Goal: Task Accomplishment & Management: Complete application form

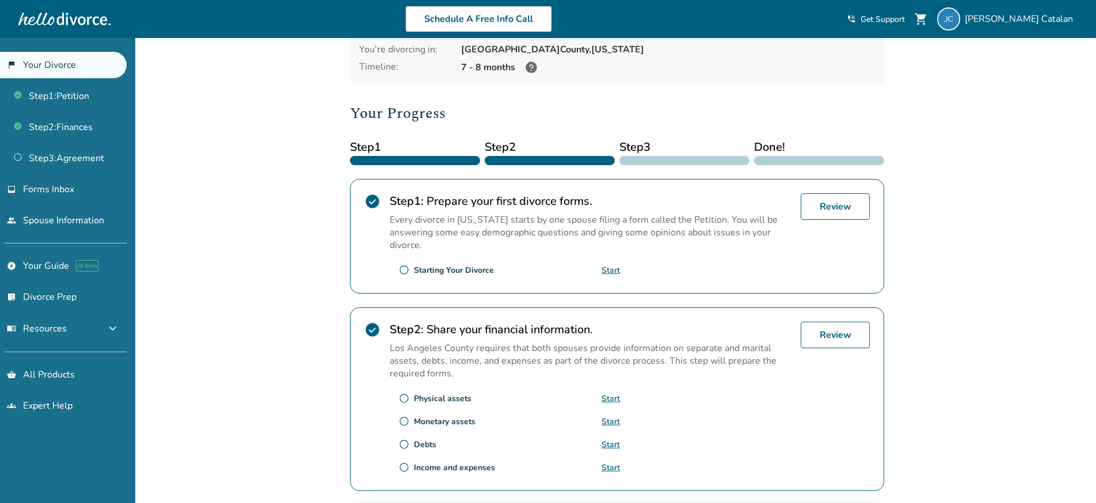
scroll to position [95, 0]
click at [614, 271] on link "Start" at bounding box center [611, 269] width 18 height 11
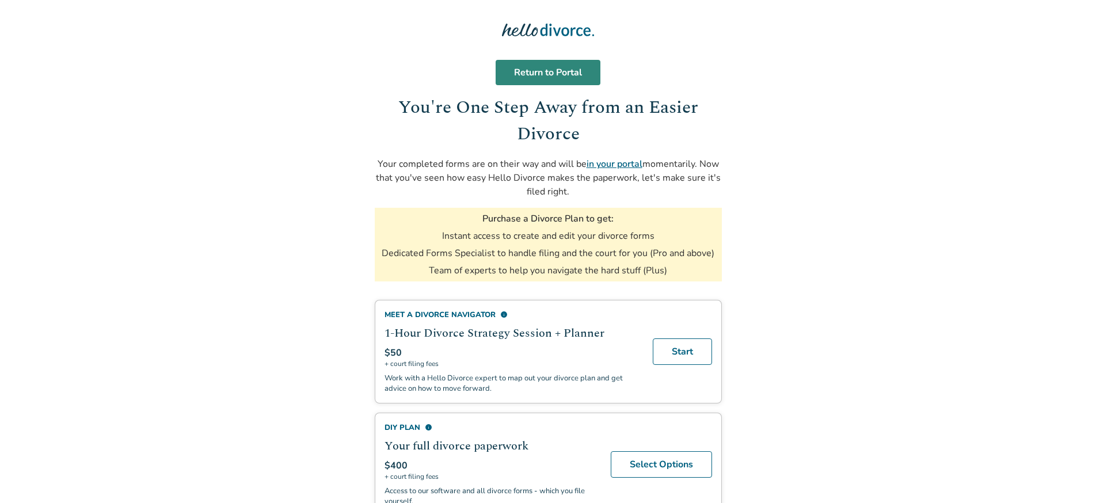
click at [565, 77] on link "Return to Portal" at bounding box center [548, 72] width 105 height 25
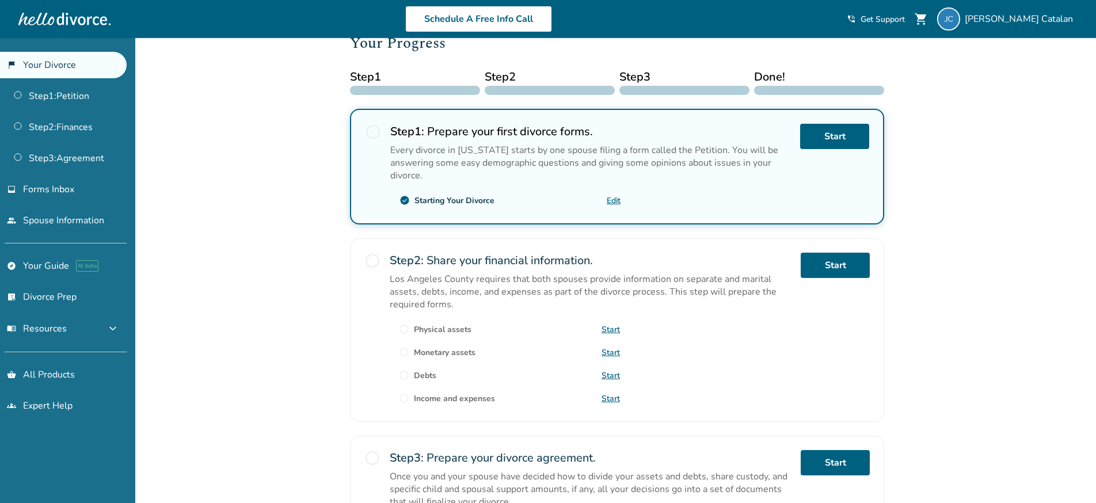
scroll to position [161, 0]
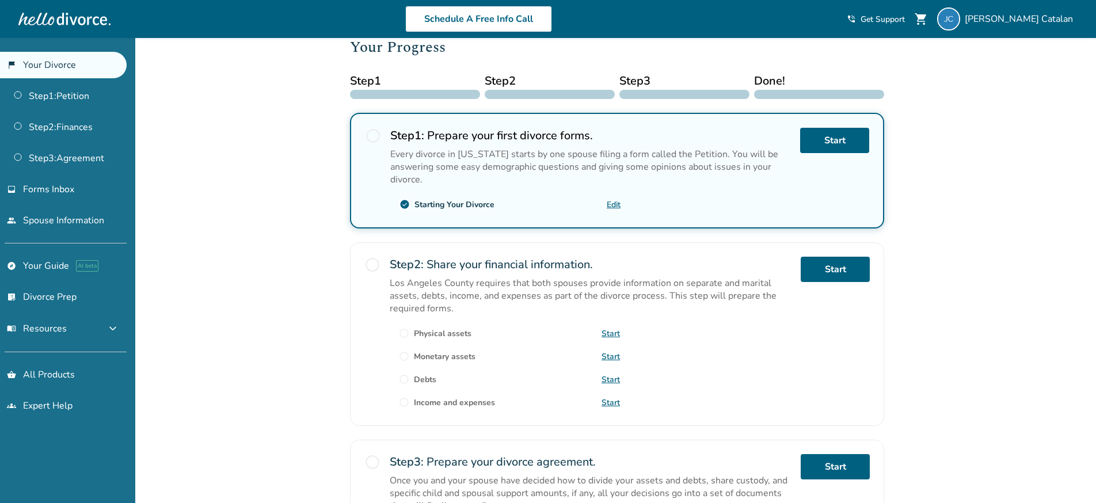
click at [617, 204] on link "Edit" at bounding box center [614, 204] width 14 height 11
click at [246, 189] on div "Added to cart Jose , welcome to your divorce platform. Your Plan: Pro Spouse Pl…" at bounding box center [548, 276] width 1096 height 799
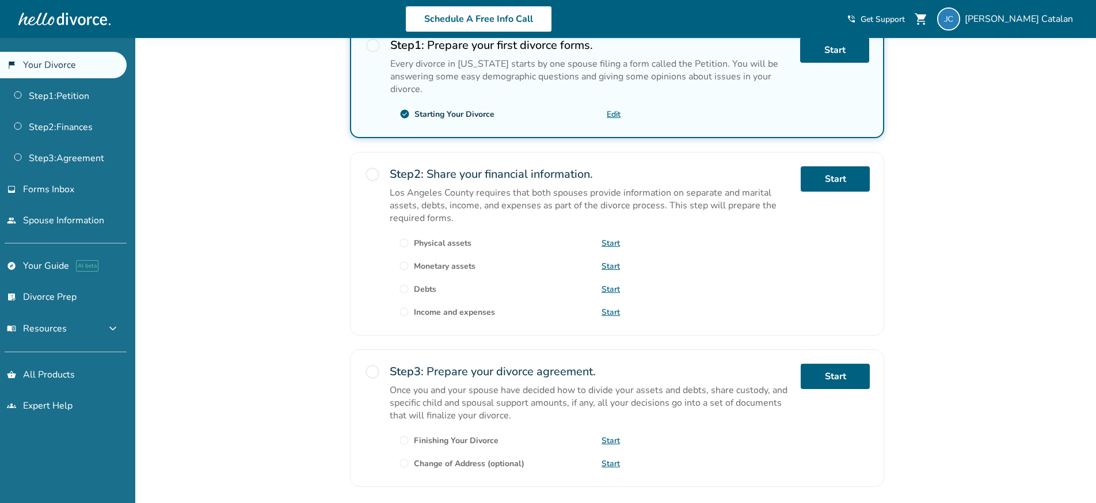
scroll to position [254, 0]
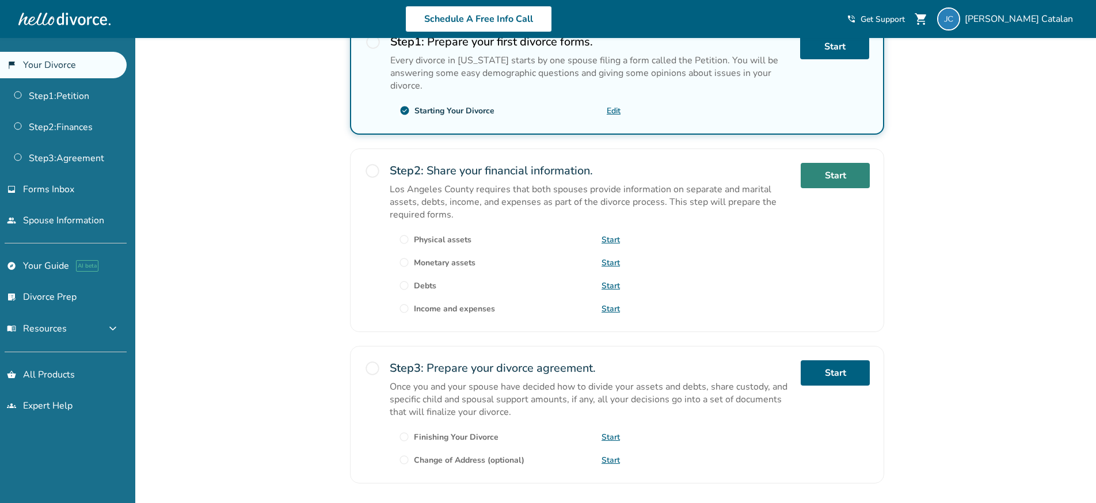
click at [816, 176] on link "Start" at bounding box center [835, 175] width 69 height 25
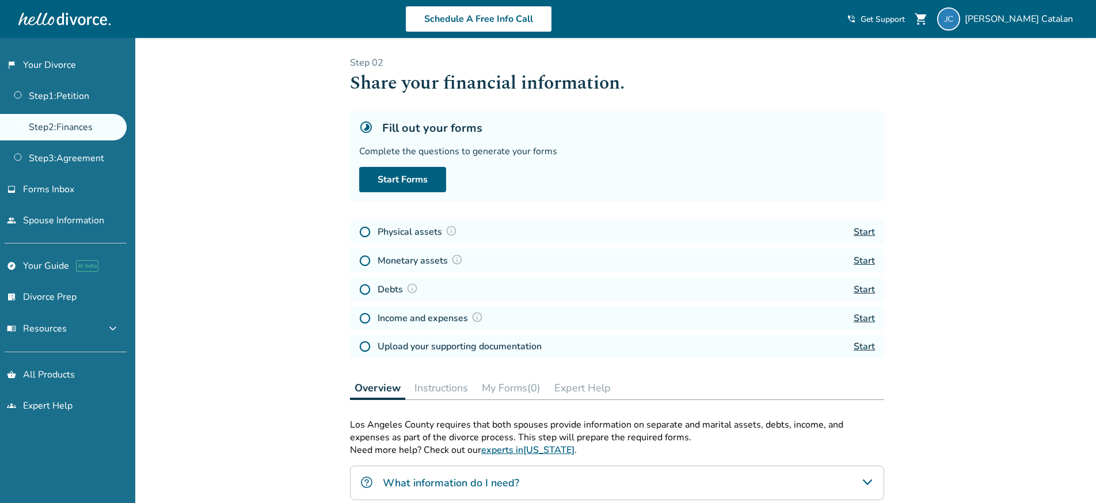
click at [865, 234] on link "Start" at bounding box center [864, 232] width 21 height 13
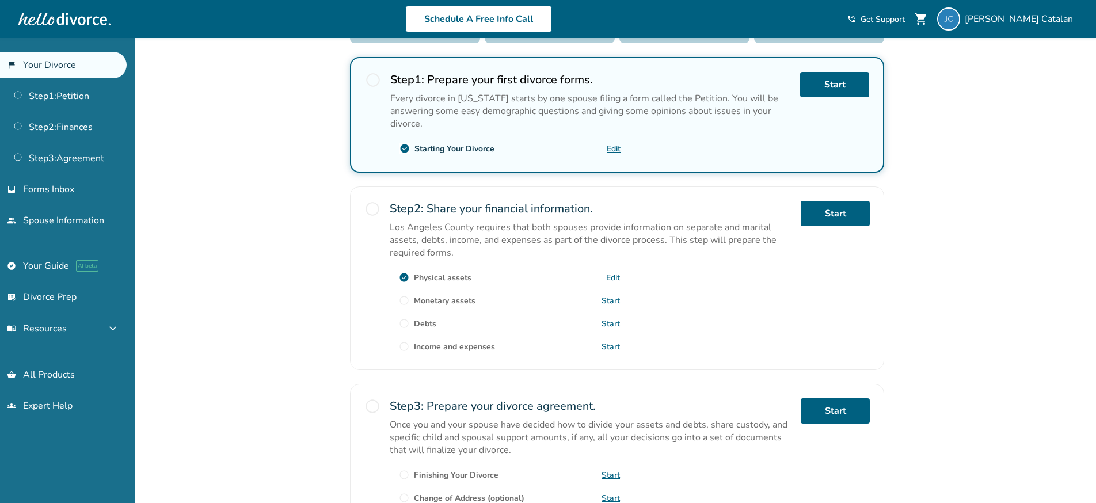
scroll to position [221, 0]
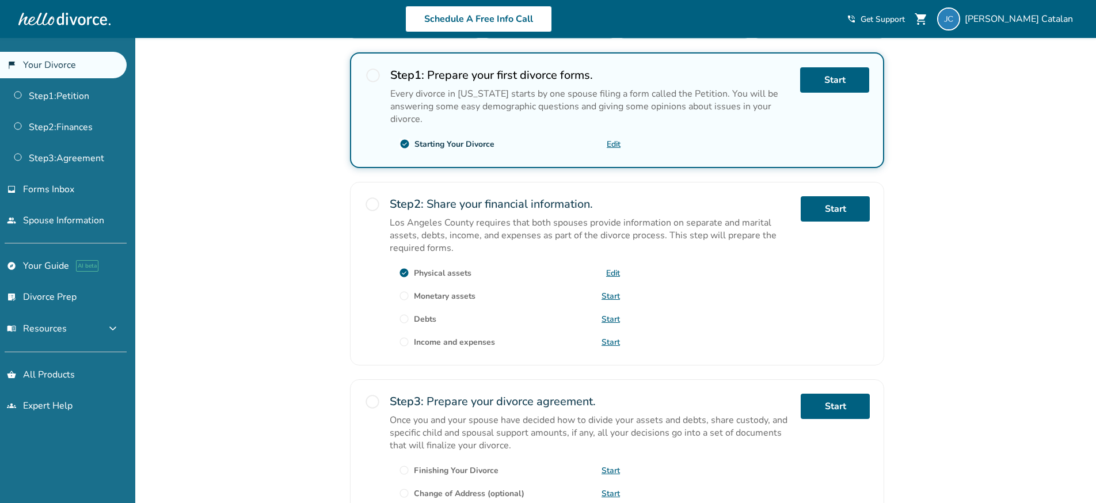
click at [605, 295] on link "Start" at bounding box center [611, 296] width 18 height 11
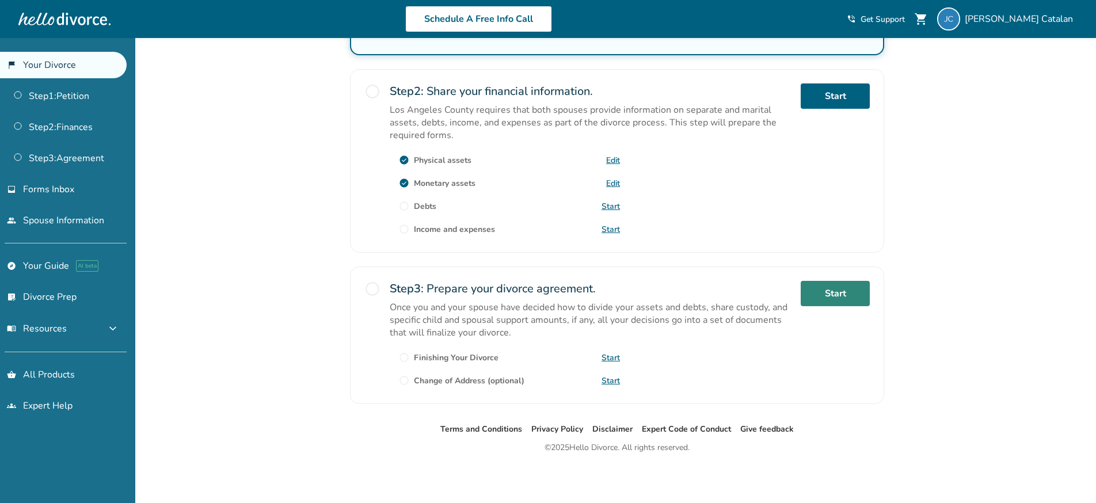
scroll to position [333, 1]
click at [817, 296] on link "Start" at bounding box center [835, 294] width 69 height 25
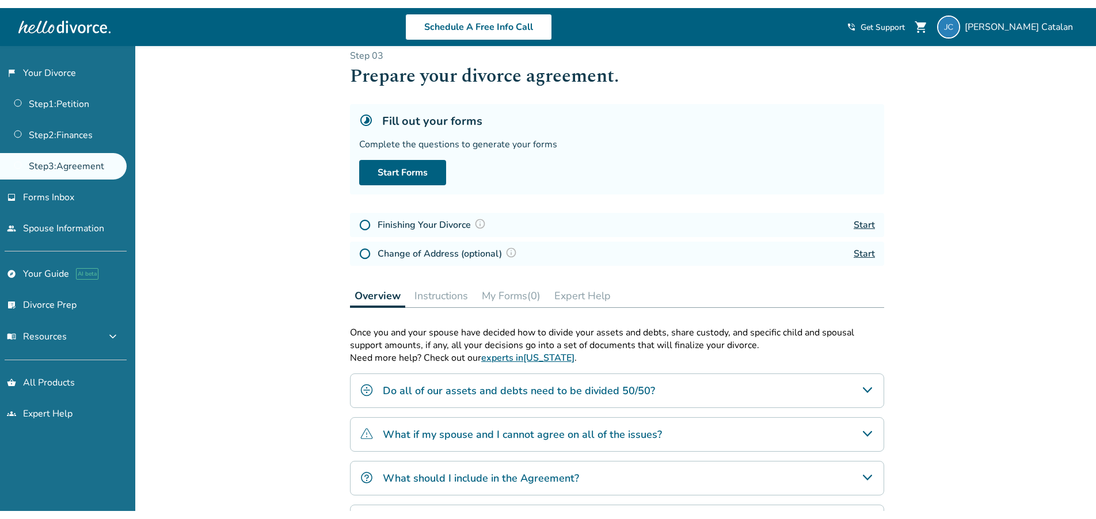
scroll to position [16, 0]
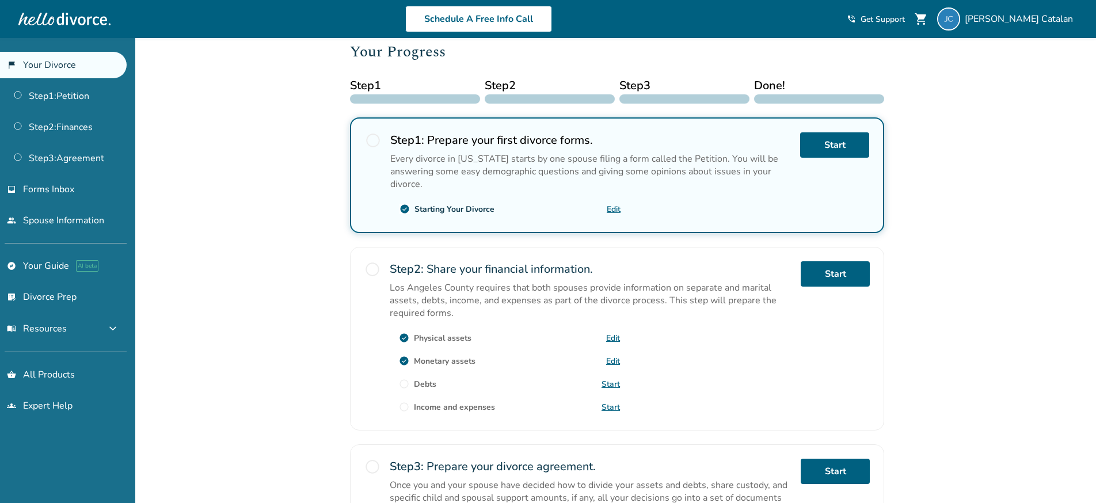
scroll to position [169, 0]
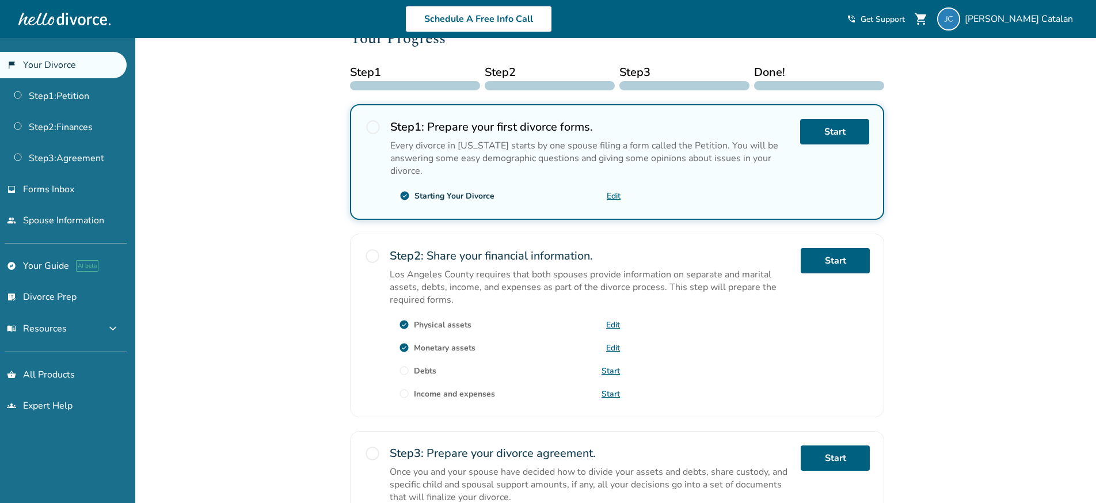
click at [607, 371] on link "Start" at bounding box center [611, 371] width 18 height 11
